Goal: Book appointment/travel/reservation

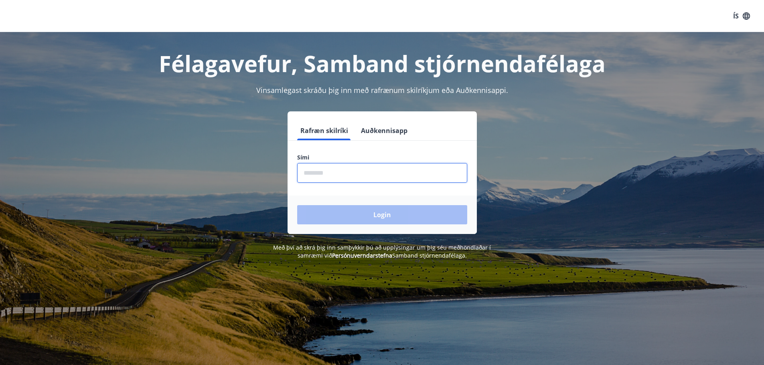
click at [327, 172] on input "phone" at bounding box center [382, 173] width 170 height 20
type input "********"
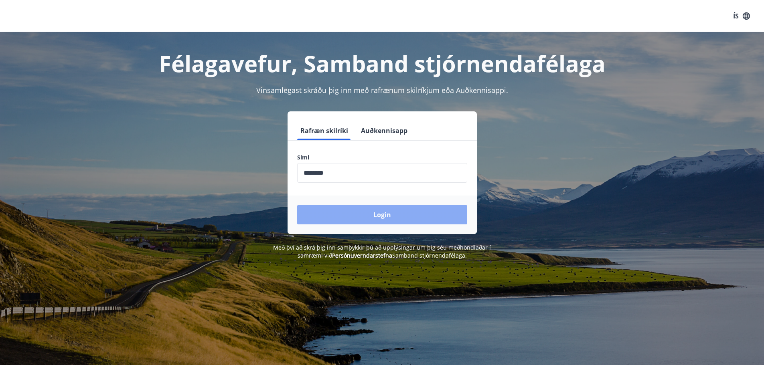
click at [382, 212] on button "Login" at bounding box center [382, 214] width 170 height 19
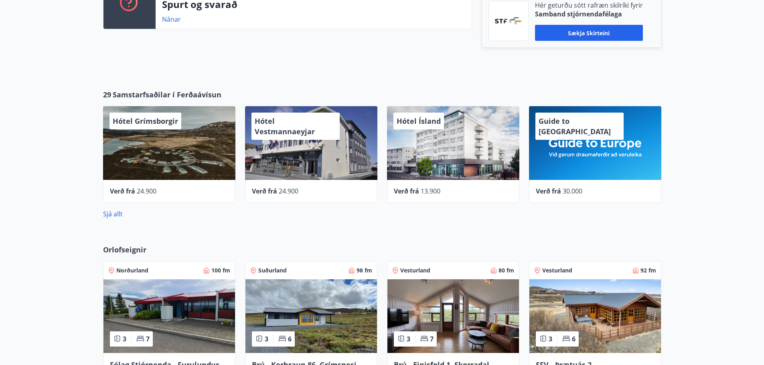
scroll to position [321, 0]
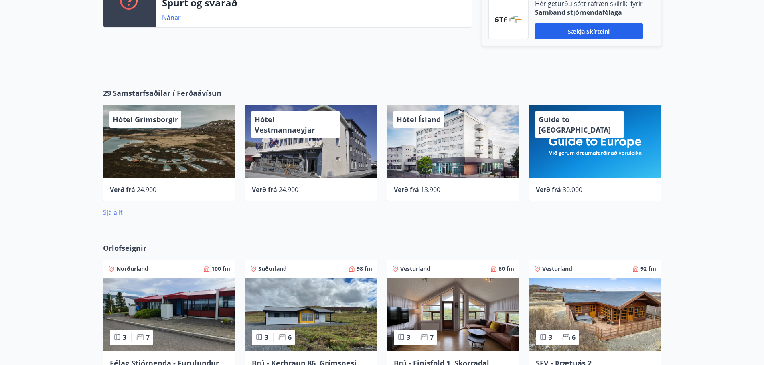
click at [117, 213] on link "Sjá allt" at bounding box center [113, 212] width 20 height 9
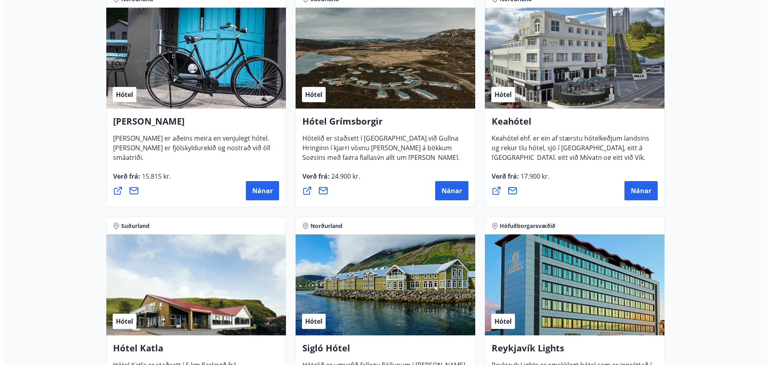
scroll to position [401, 0]
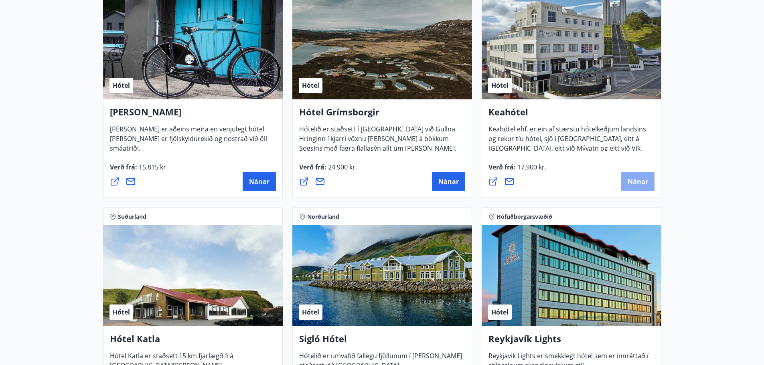
click at [638, 182] on span "Nánar" at bounding box center [638, 181] width 20 height 9
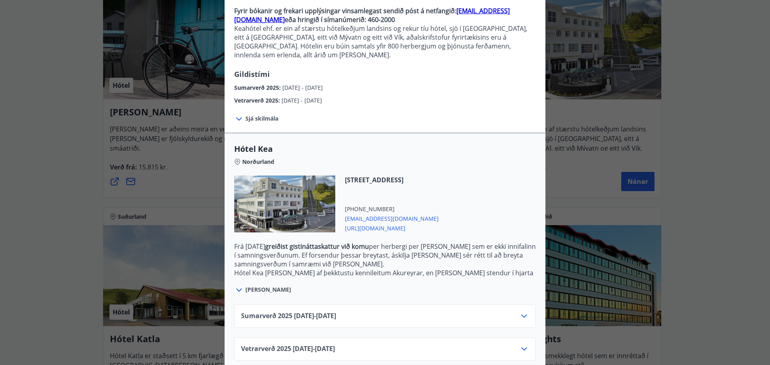
scroll to position [83, 0]
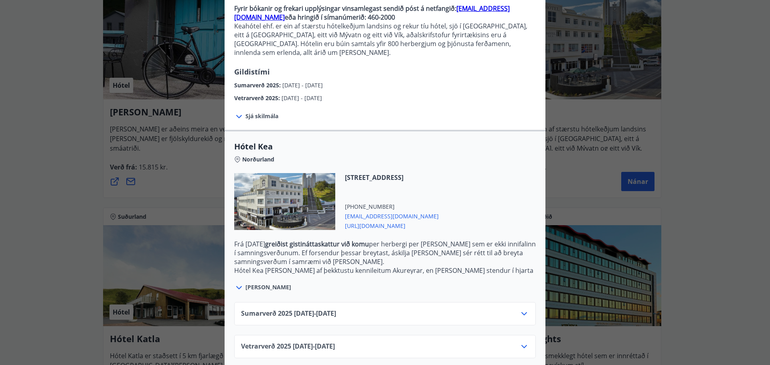
click at [526, 309] on icon at bounding box center [524, 314] width 10 height 10
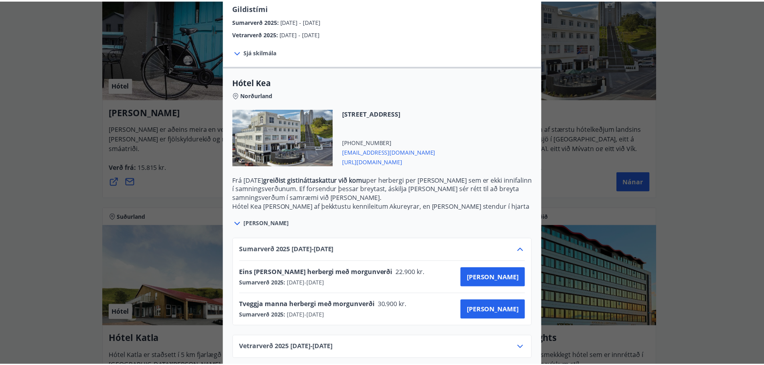
scroll to position [148, 0]
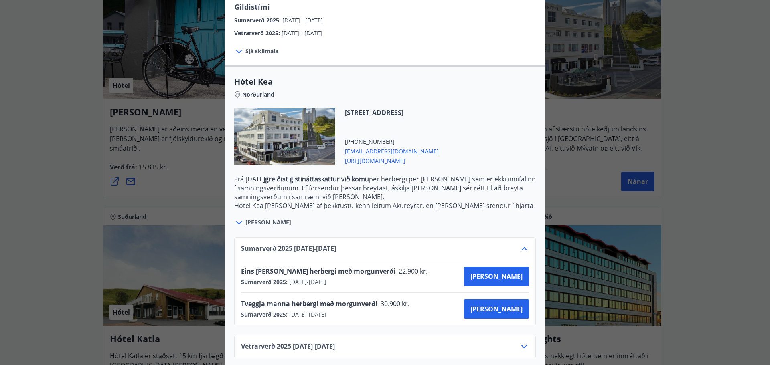
click at [523, 342] on icon at bounding box center [524, 347] width 10 height 10
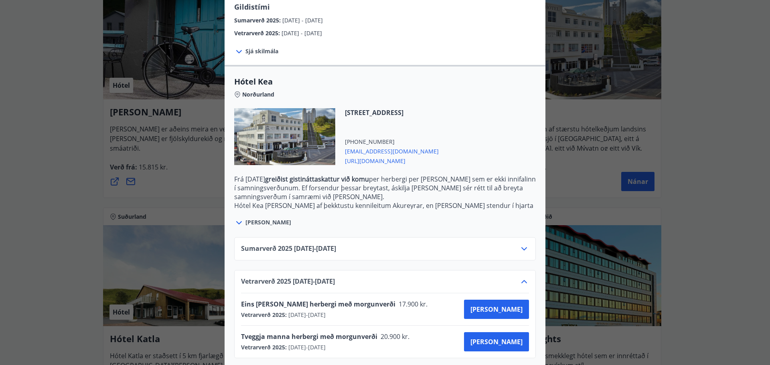
click at [45, 131] on div "Keahótel Fyrir bókanir og frekari upplýsingar vinsamlegast sendið póst á netfan…" at bounding box center [385, 34] width 770 height 365
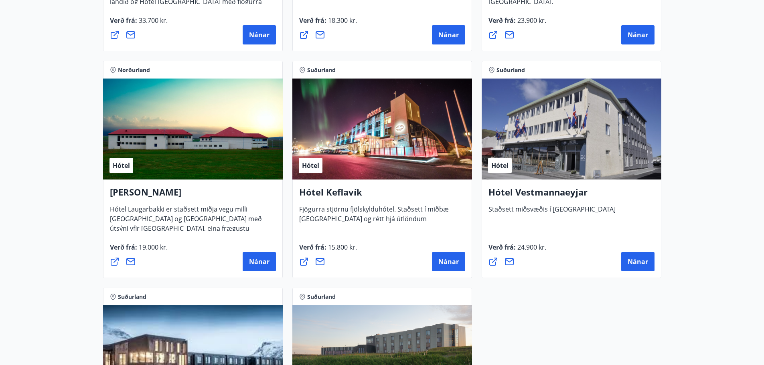
scroll to position [2154, 0]
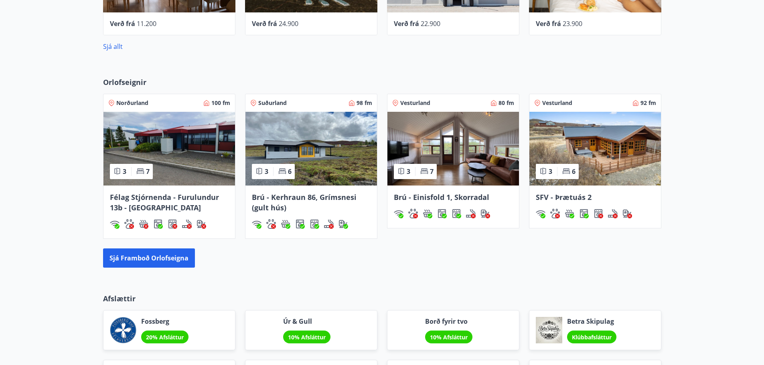
scroll to position [467, 0]
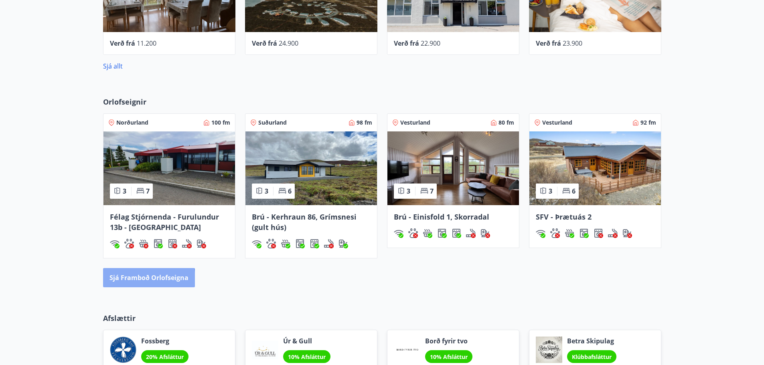
click at [137, 280] on button "Sjá framboð orlofseigna" at bounding box center [149, 277] width 92 height 19
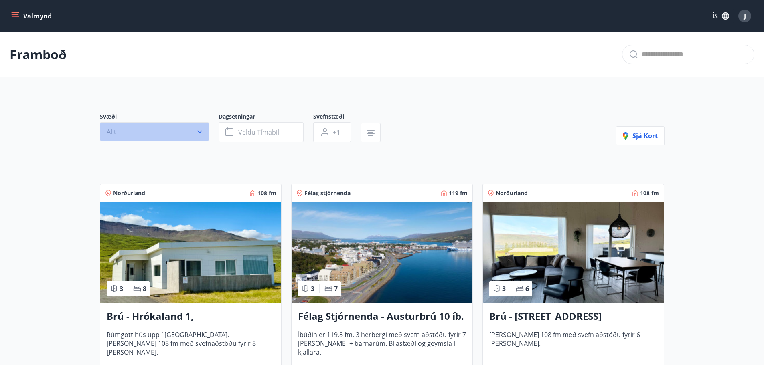
click at [201, 132] on icon "button" at bounding box center [200, 132] width 8 height 8
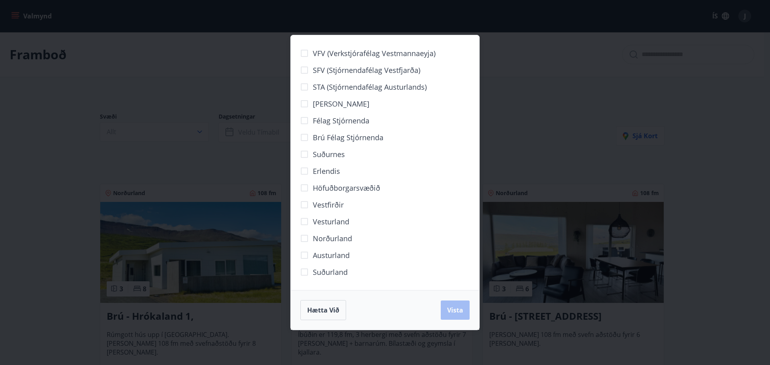
click at [22, 130] on div "VFV (Verkstjórafélag Vestmannaeyja) SFV (Stjórnendafélag Vestfjarða) STA (Stjór…" at bounding box center [385, 182] width 770 height 365
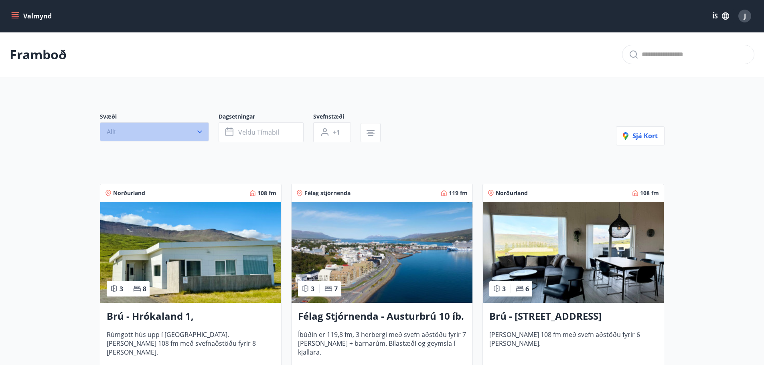
click at [201, 133] on icon "button" at bounding box center [200, 132] width 8 height 8
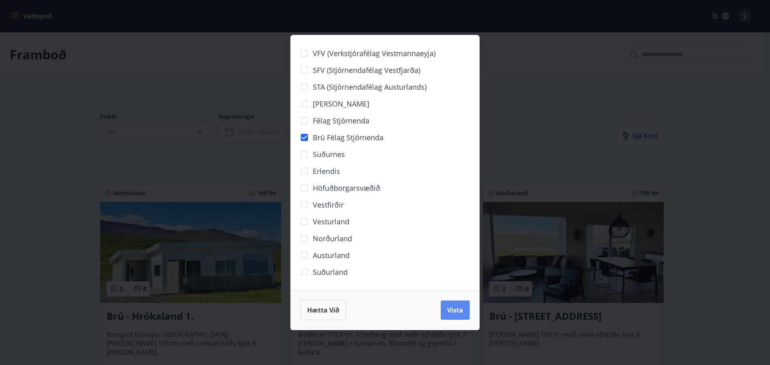
click at [461, 306] on span "Vista" at bounding box center [455, 310] width 16 height 9
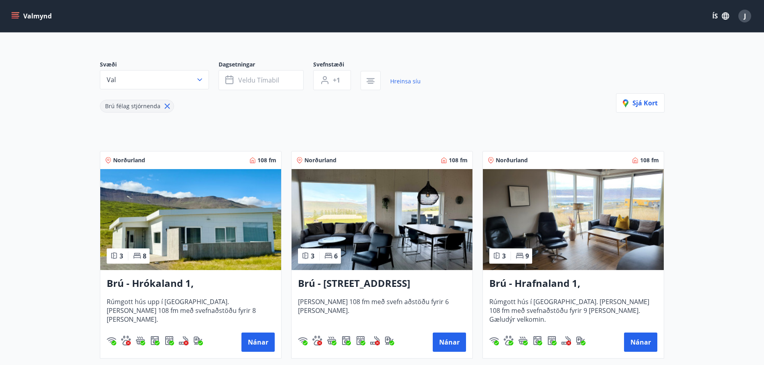
scroll to position [120, 0]
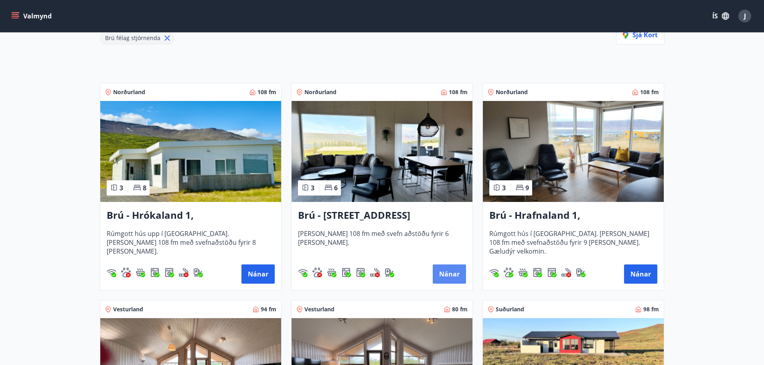
click at [454, 274] on button "Nánar" at bounding box center [449, 274] width 33 height 19
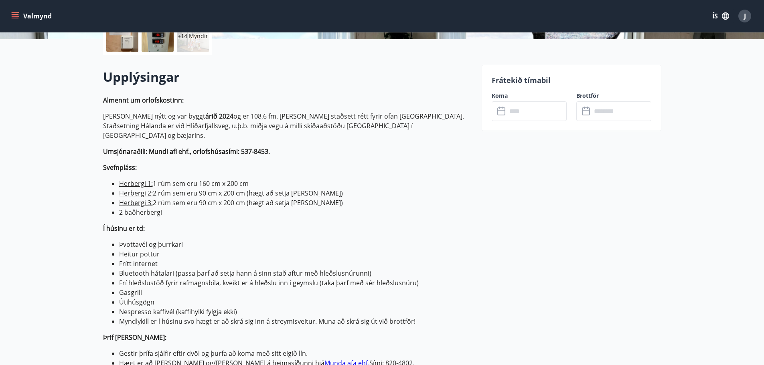
scroll to position [40, 0]
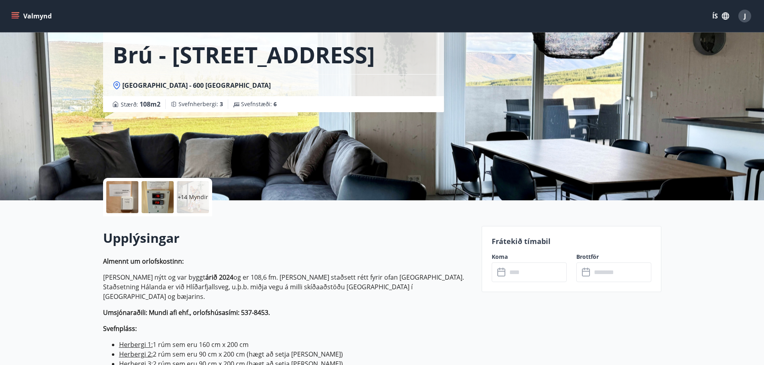
click at [528, 274] on input "text" at bounding box center [537, 273] width 60 height 20
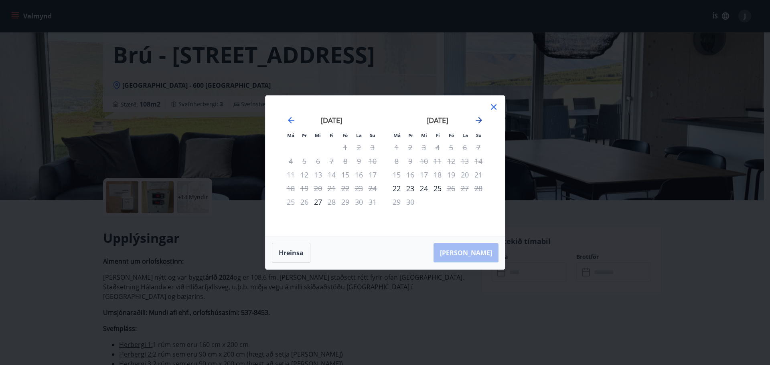
click at [480, 120] on icon "Move forward to switch to the next month." at bounding box center [479, 120] width 6 height 6
click at [480, 118] on icon "Move forward to switch to the next month." at bounding box center [479, 120] width 10 height 10
click at [481, 118] on icon "Move forward to switch to the next month." at bounding box center [479, 120] width 10 height 10
click at [477, 117] on icon "Move forward to switch to the next month." at bounding box center [479, 120] width 10 height 10
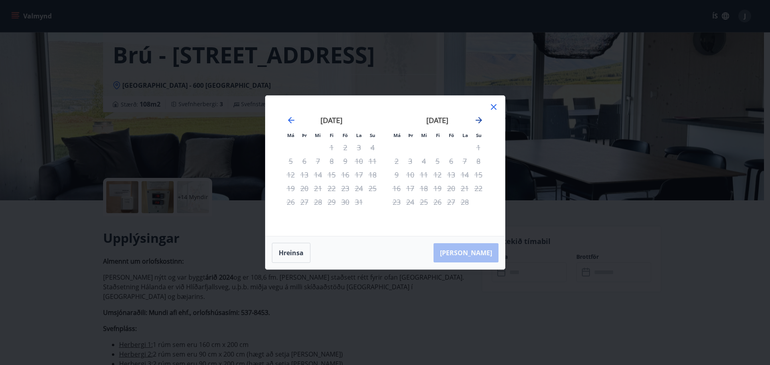
click at [477, 117] on icon "Move forward to switch to the next month." at bounding box center [479, 120] width 10 height 10
click at [478, 117] on icon "Move forward to switch to the next month." at bounding box center [479, 120] width 10 height 10
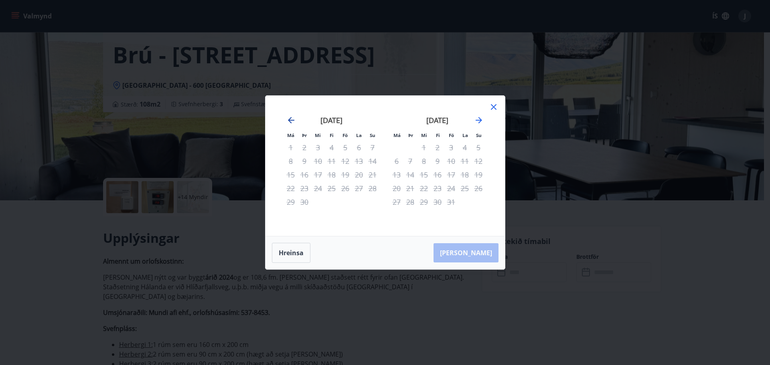
click at [292, 118] on icon "Move backward to switch to the previous month." at bounding box center [291, 120] width 10 height 10
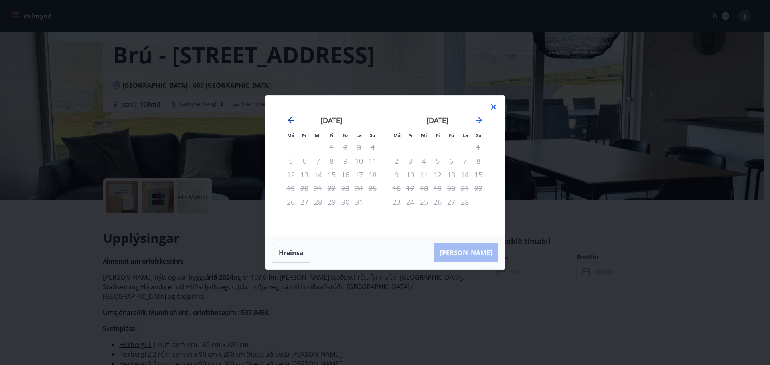
click at [292, 118] on icon "Move backward to switch to the previous month." at bounding box center [291, 120] width 10 height 10
click at [344, 160] on div "12" at bounding box center [345, 161] width 14 height 14
click at [290, 175] on div "15" at bounding box center [291, 175] width 14 height 14
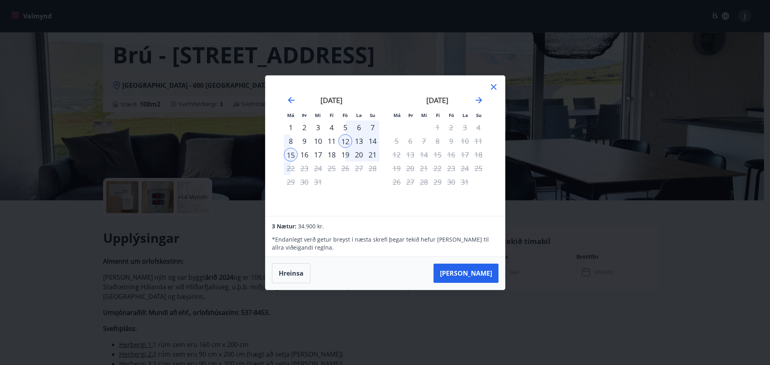
click at [343, 139] on div "12" at bounding box center [345, 141] width 14 height 14
click at [344, 153] on div "19" at bounding box center [345, 155] width 14 height 14
click at [494, 85] on icon at bounding box center [494, 87] width 10 height 10
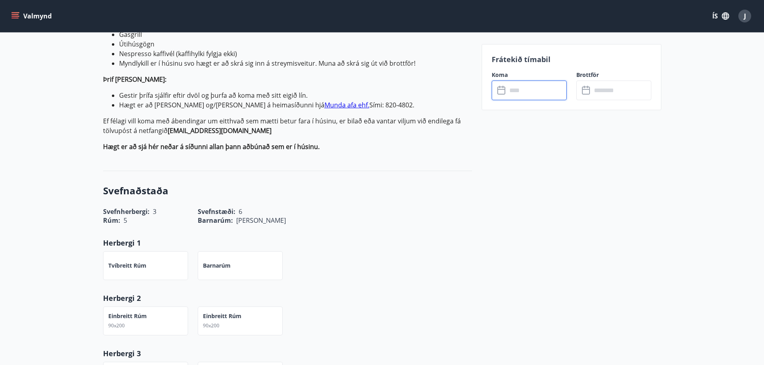
scroll to position [214, 0]
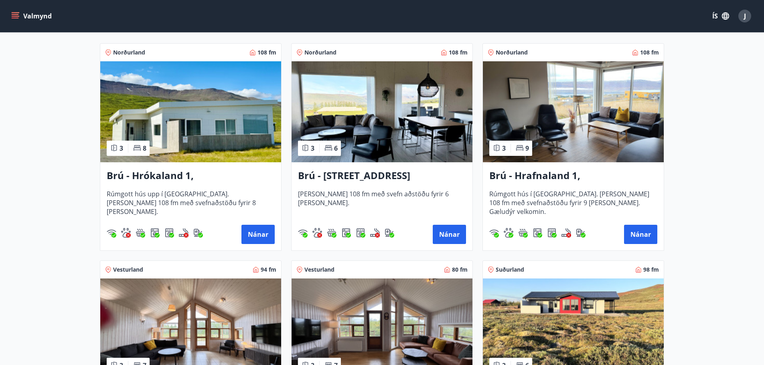
scroll to position [160, 0]
click at [536, 120] on img at bounding box center [573, 111] width 181 height 101
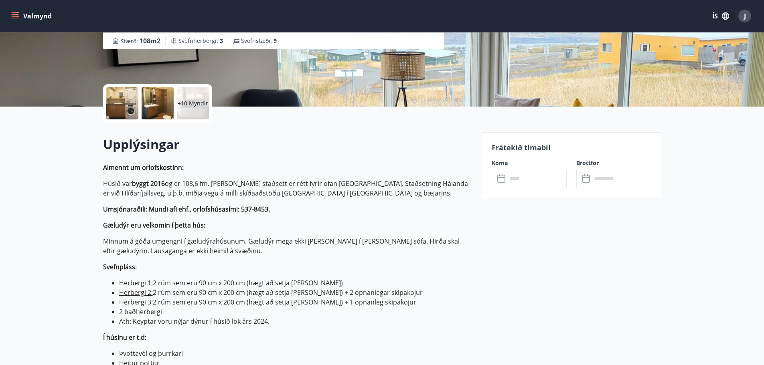
scroll to position [160, 0]
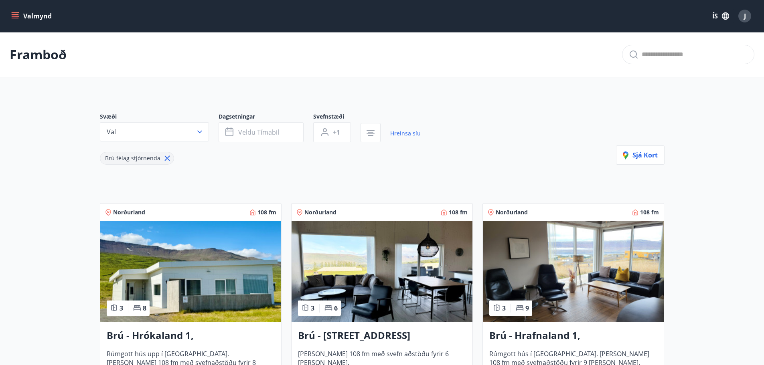
click at [404, 247] on img at bounding box center [382, 271] width 181 height 101
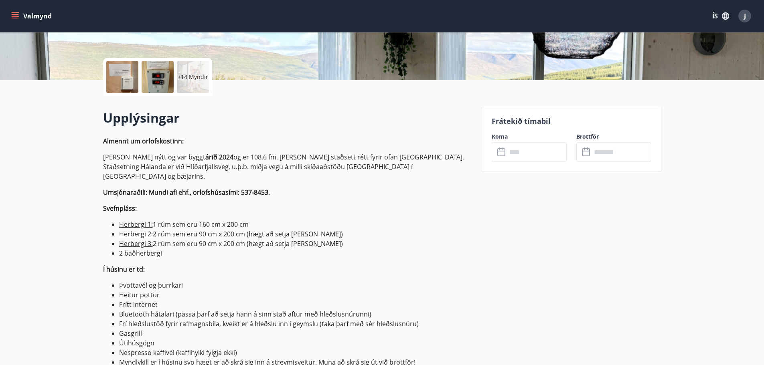
scroll to position [361, 0]
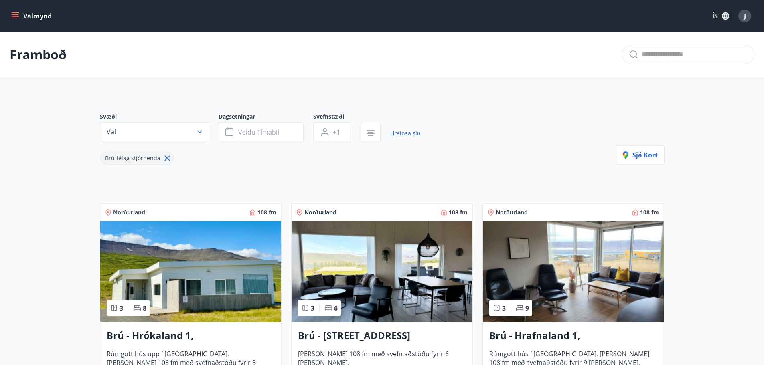
click at [553, 261] on img at bounding box center [573, 271] width 181 height 101
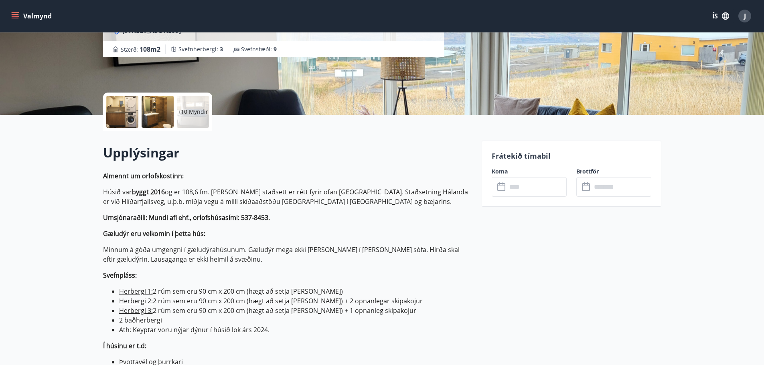
scroll to position [40, 0]
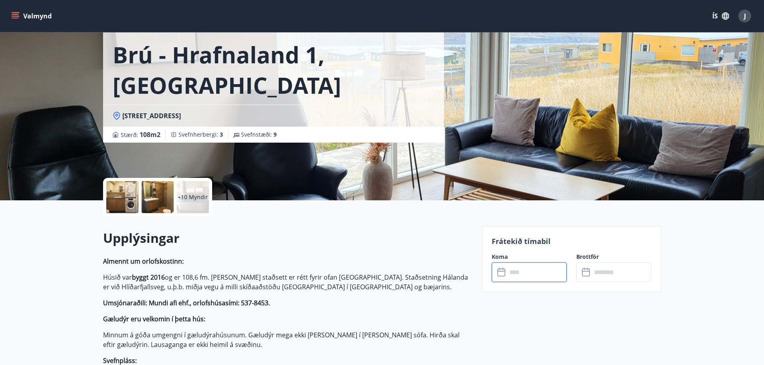
click at [518, 269] on input "text" at bounding box center [537, 273] width 60 height 20
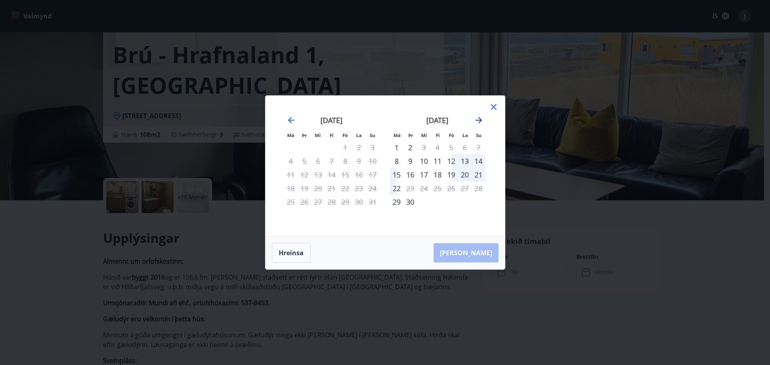
click at [479, 118] on icon "Move forward to switch to the next month." at bounding box center [479, 120] width 6 height 6
click at [454, 160] on div "12" at bounding box center [451, 161] width 14 height 14
click at [423, 176] on div "17" at bounding box center [424, 175] width 14 height 14
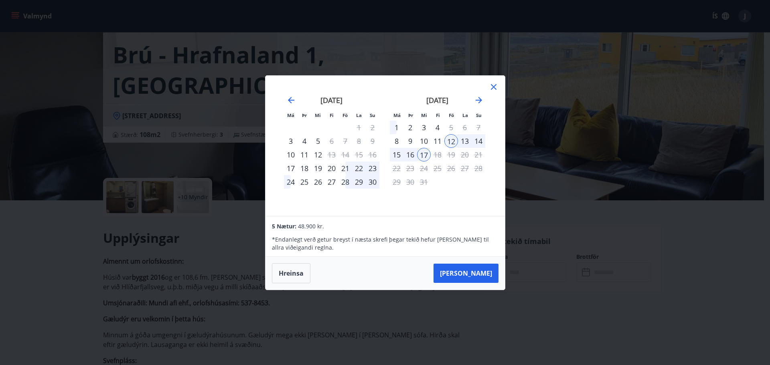
click at [423, 140] on div "10" at bounding box center [424, 141] width 14 height 14
click at [422, 154] on div "17" at bounding box center [424, 155] width 14 height 14
click at [495, 86] on icon at bounding box center [494, 87] width 6 height 6
